Goal: Book appointment/travel/reservation

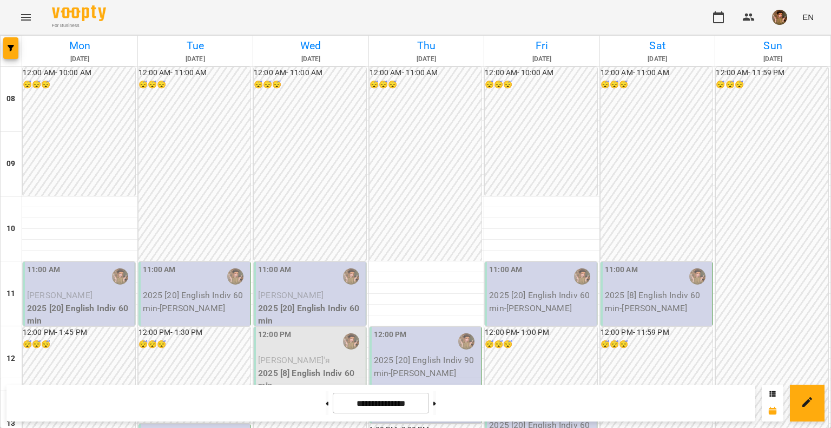
scroll to position [108, 0]
click at [68, 264] on div "11:00 AM" at bounding box center [80, 276] width 106 height 25
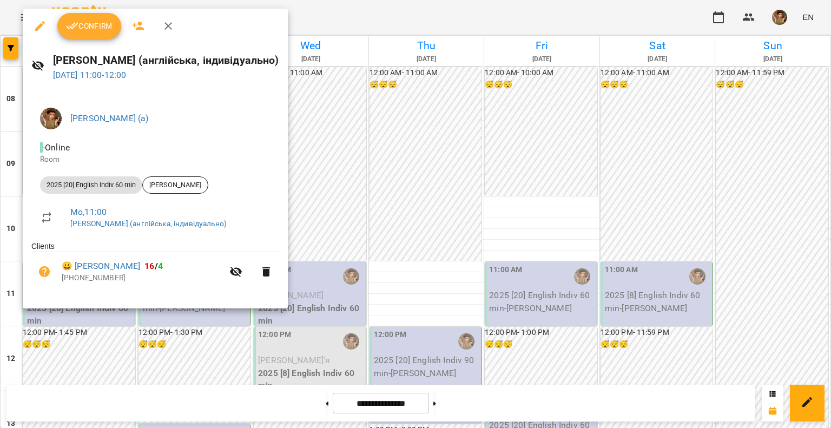
click at [85, 32] on span "Confirm" at bounding box center [89, 25] width 47 height 13
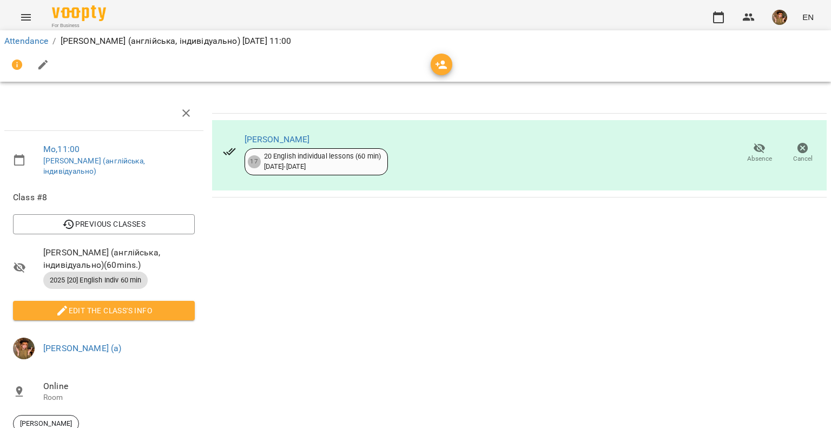
click at [80, 24] on span "For Business" at bounding box center [79, 25] width 54 height 7
click at [78, 17] on img at bounding box center [79, 13] width 54 height 16
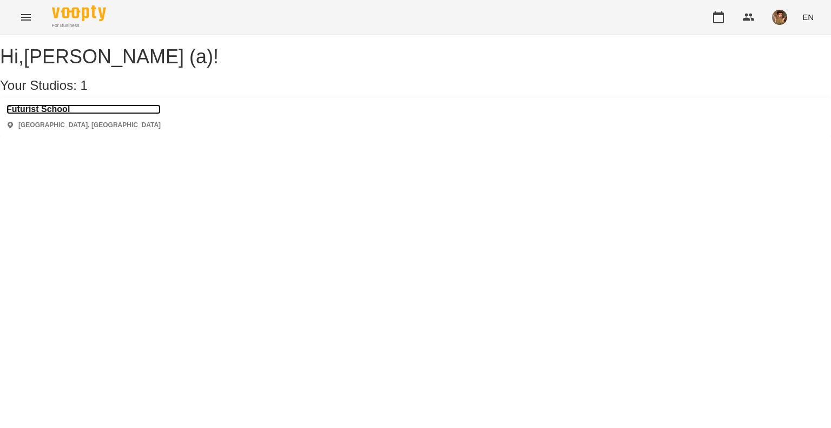
click at [53, 114] on h3 "Futurist School" at bounding box center [83, 109] width 154 height 10
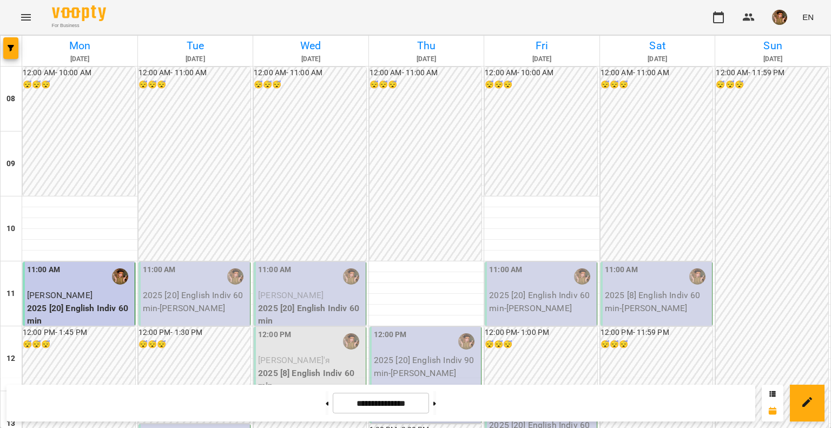
scroll to position [541, 0]
